Goal: Task Accomplishment & Management: Use online tool/utility

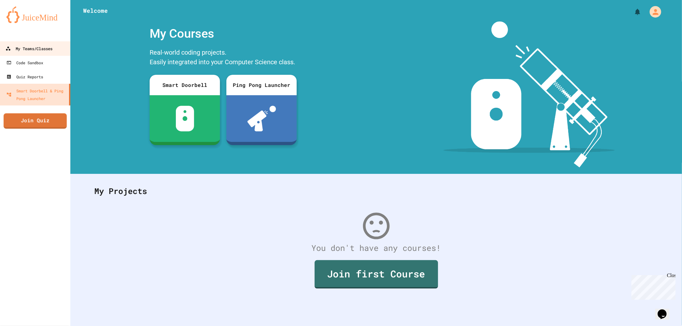
click at [25, 49] on div "My Teams/Classes" at bounding box center [28, 49] width 47 height 8
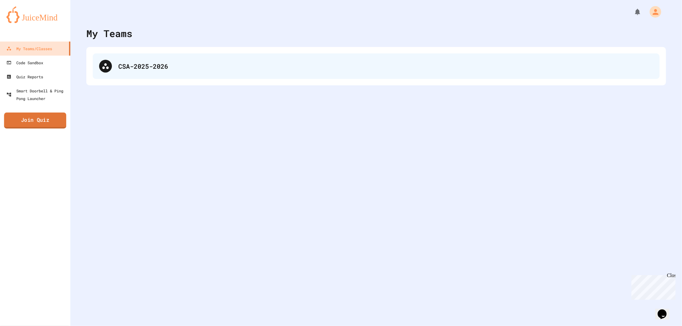
click at [169, 58] on div "CSA-2025-2026" at bounding box center [376, 66] width 567 height 26
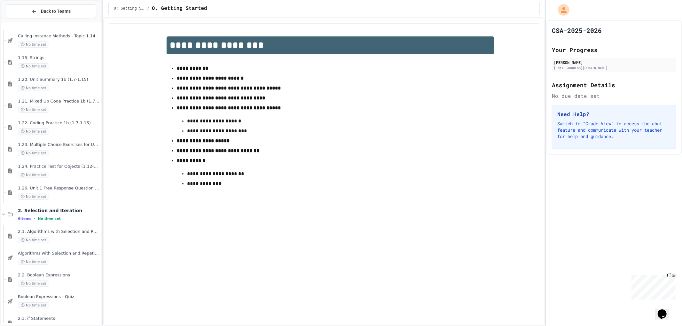
scroll to position [601, 0]
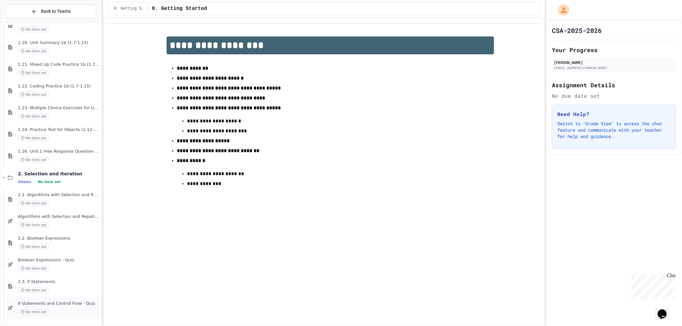
click at [63, 299] on div "If statements and Control Flow - Quiz No time set" at bounding box center [53, 308] width 95 height 22
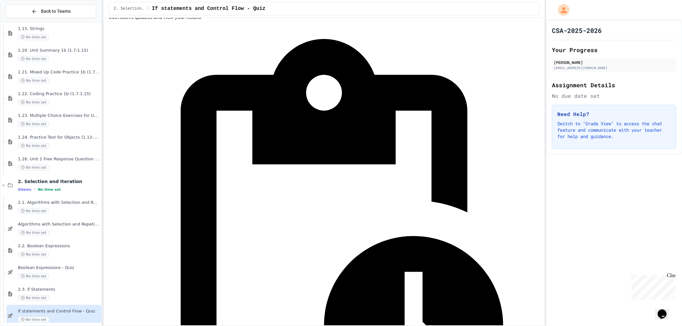
scroll to position [36, 0]
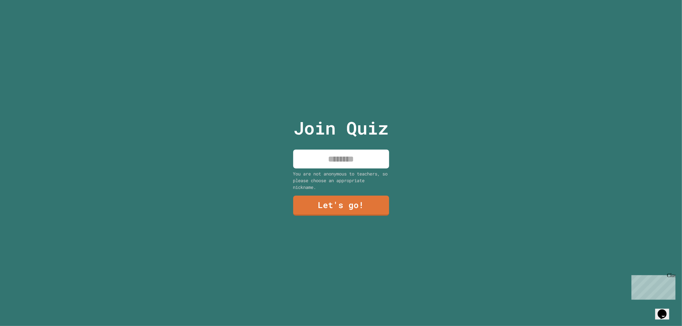
click at [344, 161] on input at bounding box center [341, 159] width 96 height 19
type input "*****"
click at [352, 212] on div "Join Quiz ***** You are not anonymous to teachers, so please choose an appropri…" at bounding box center [341, 163] width 108 height 326
click at [352, 209] on link "Let's go!" at bounding box center [341, 204] width 94 height 21
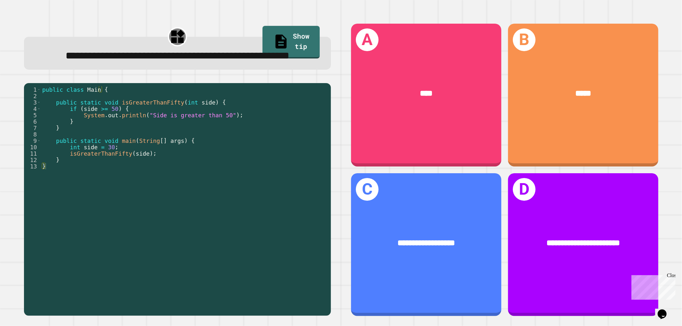
drag, startPoint x: 374, startPoint y: 71, endPoint x: 402, endPoint y: 71, distance: 27.8
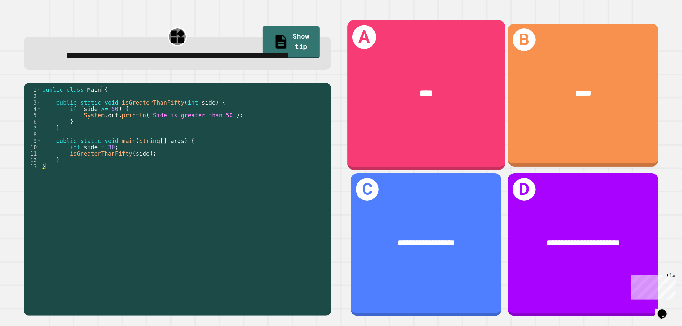
drag, startPoint x: 402, startPoint y: 71, endPoint x: 349, endPoint y: 14, distance: 77.4
click at [348, 14] on div "**********" at bounding box center [504, 170] width 327 height 312
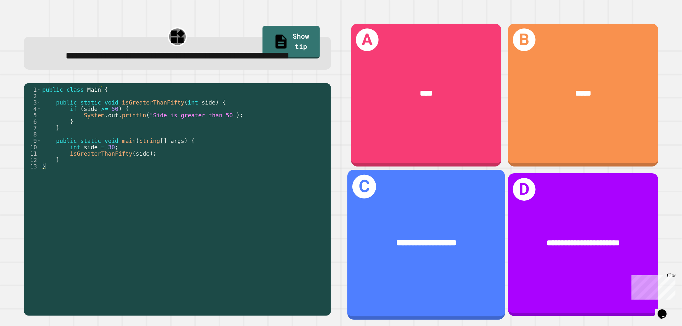
click at [429, 225] on div "**********" at bounding box center [426, 242] width 158 height 47
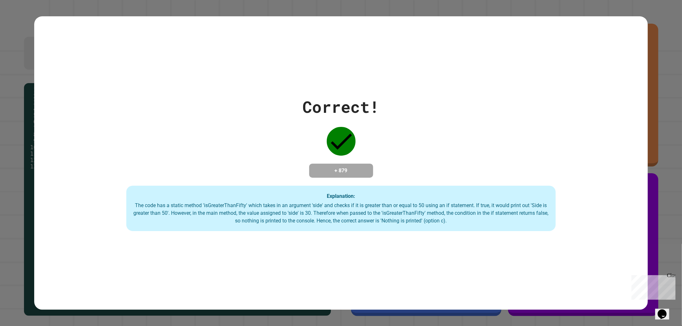
click at [446, 121] on div "Correct! + 879 Explanation: The code has a static method 'isGreaterThanFifty' w…" at bounding box center [341, 163] width 614 height 136
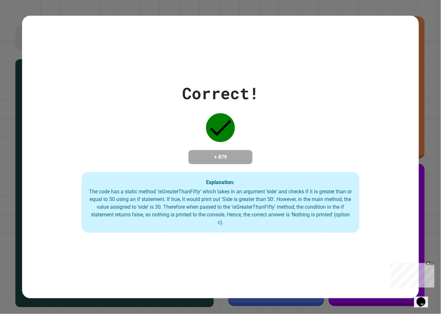
click at [440, 312] on div "**********" at bounding box center [220, 157] width 441 height 314
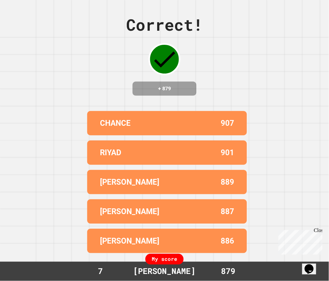
click at [319, 228] on div "Close" at bounding box center [318, 231] width 8 height 8
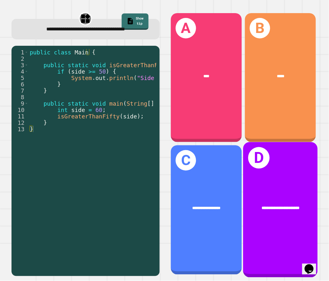
click at [264, 178] on div "**********" at bounding box center [281, 209] width 74 height 135
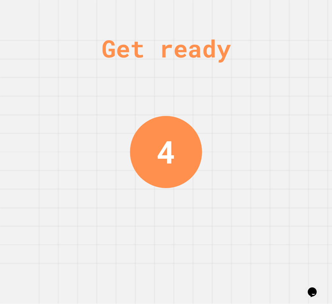
click at [219, 102] on div "Get ready 4" at bounding box center [166, 152] width 332 height 304
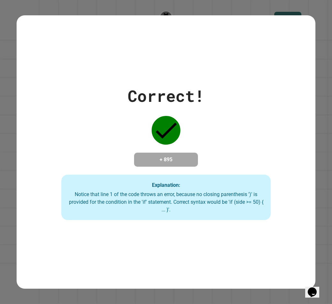
click at [175, 86] on div "Correct!" at bounding box center [166, 96] width 77 height 24
click at [185, 51] on div "Correct! + 895 Explanation: Notice that line 1 of the code throws an error, bec…" at bounding box center [166, 152] width 299 height 274
click at [191, 62] on div "Correct! + 895 Explanation: Notice that line 1 of the code throws an error, bec…" at bounding box center [166, 152] width 299 height 274
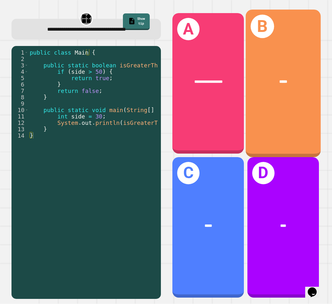
click at [207, 187] on div "C *****" at bounding box center [209, 227] width 72 height 141
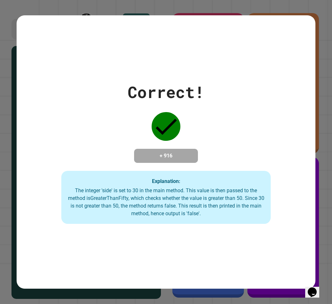
click at [266, 171] on div "Correct! + 916 Explanation: The integer 'side' is set to 30 in the main method.…" at bounding box center [166, 152] width 299 height 144
click at [277, 146] on div "Correct! + 916 Explanation: The integer 'side' is set to 30 in the main method.…" at bounding box center [166, 152] width 299 height 144
click at [268, 52] on div "Correct! + 916 Explanation: The integer 'side' is set to 30 in the main method.…" at bounding box center [166, 152] width 299 height 274
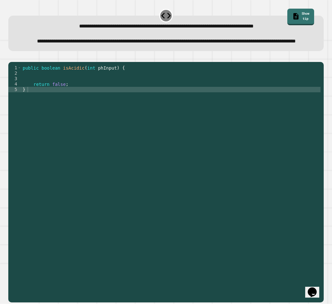
click at [63, 94] on div "public boolean isAcidic ( int phInput ) { return false ; }" at bounding box center [171, 168] width 300 height 207
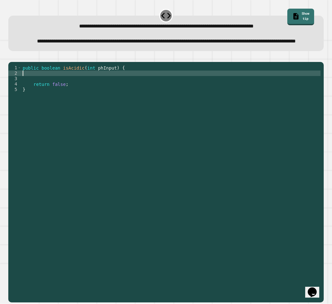
paste textarea "*"
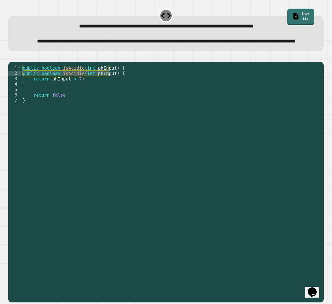
drag, startPoint x: 110, startPoint y: 92, endPoint x: 22, endPoint y: 91, distance: 87.6
click at [22, 91] on div "public boolean isAcidic ( int phInput ) { public boolean isAcidic ( int phInput…" at bounding box center [171, 168] width 300 height 207
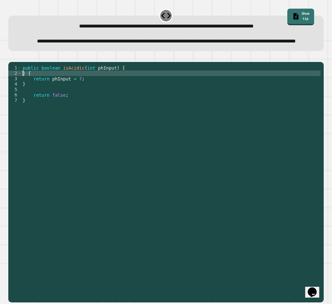
click at [26, 89] on div "public boolean isAcidic ( int phInput ) { ) { return phInput < 7 ; } return fal…" at bounding box center [171, 168] width 300 height 207
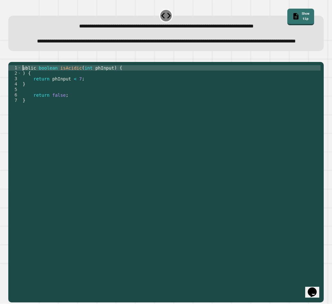
click at [12, 57] on icon "button" at bounding box center [12, 57] width 0 height 0
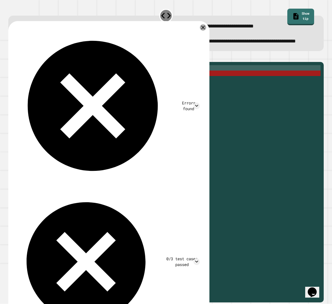
click at [24, 57] on button "button" at bounding box center [24, 57] width 0 height 0
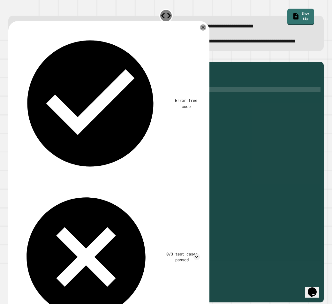
click at [63, 101] on div "public boolean isAcidic ( int phInput ) { return false ; }" at bounding box center [171, 163] width 300 height 196
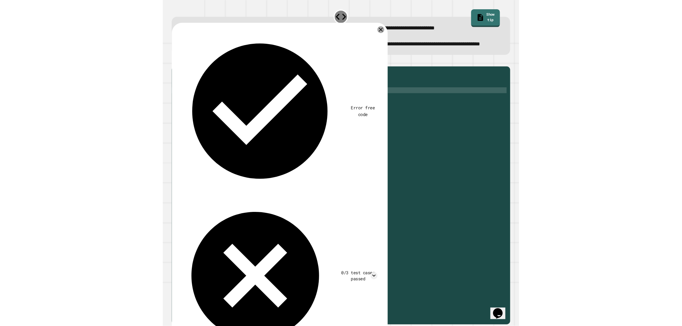
scroll to position [0, 3]
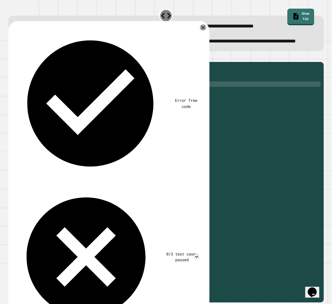
type textarea "**********"
click at [12, 57] on icon "button" at bounding box center [12, 57] width 0 height 0
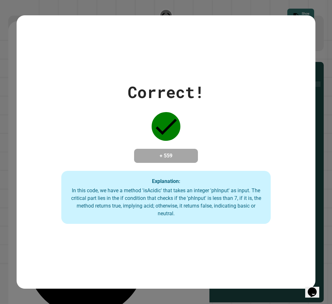
click at [269, 82] on div "Correct! + 559 Explanation: In this code, we have a method 'isAcidic' that take…" at bounding box center [166, 152] width 299 height 144
click at [205, 80] on div "Correct! + 559 Explanation: In this code, we have a method 'isAcidic' that take…" at bounding box center [166, 152] width 299 height 144
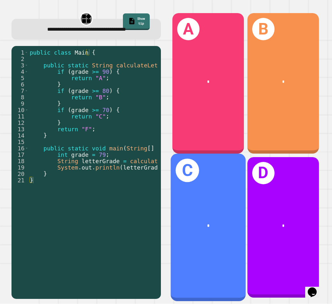
click at [201, 178] on div "C *" at bounding box center [208, 228] width 75 height 148
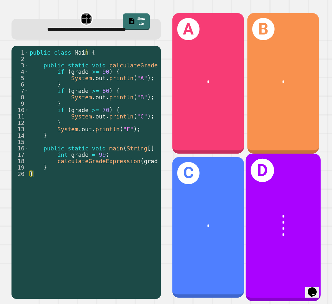
click at [286, 220] on div "*" at bounding box center [283, 223] width 59 height 6
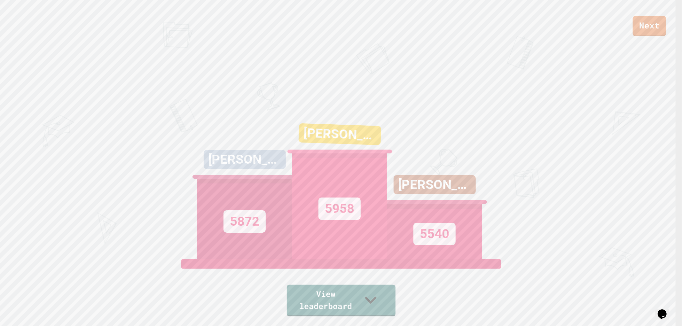
click at [653, 25] on link "Next" at bounding box center [649, 26] width 33 height 20
